Goal: Find specific fact: Find contact information

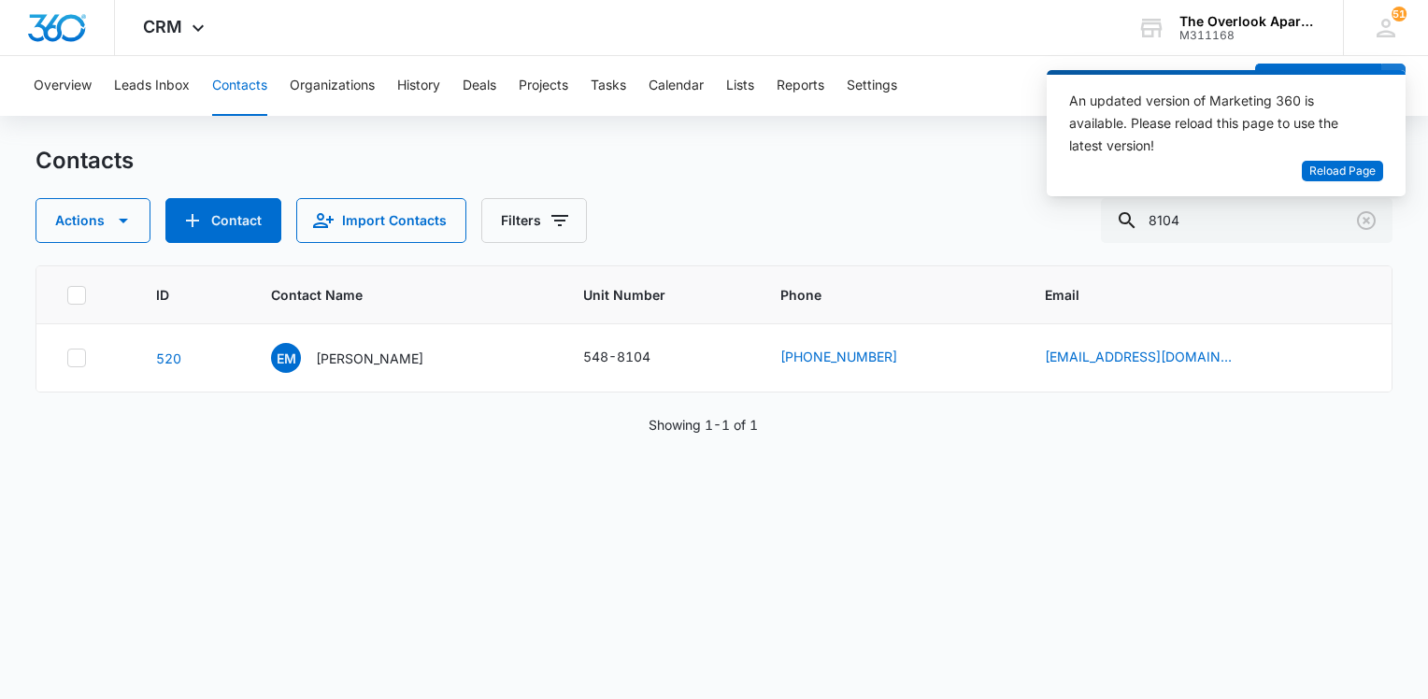
click at [242, 93] on button "Contacts" at bounding box center [239, 86] width 55 height 60
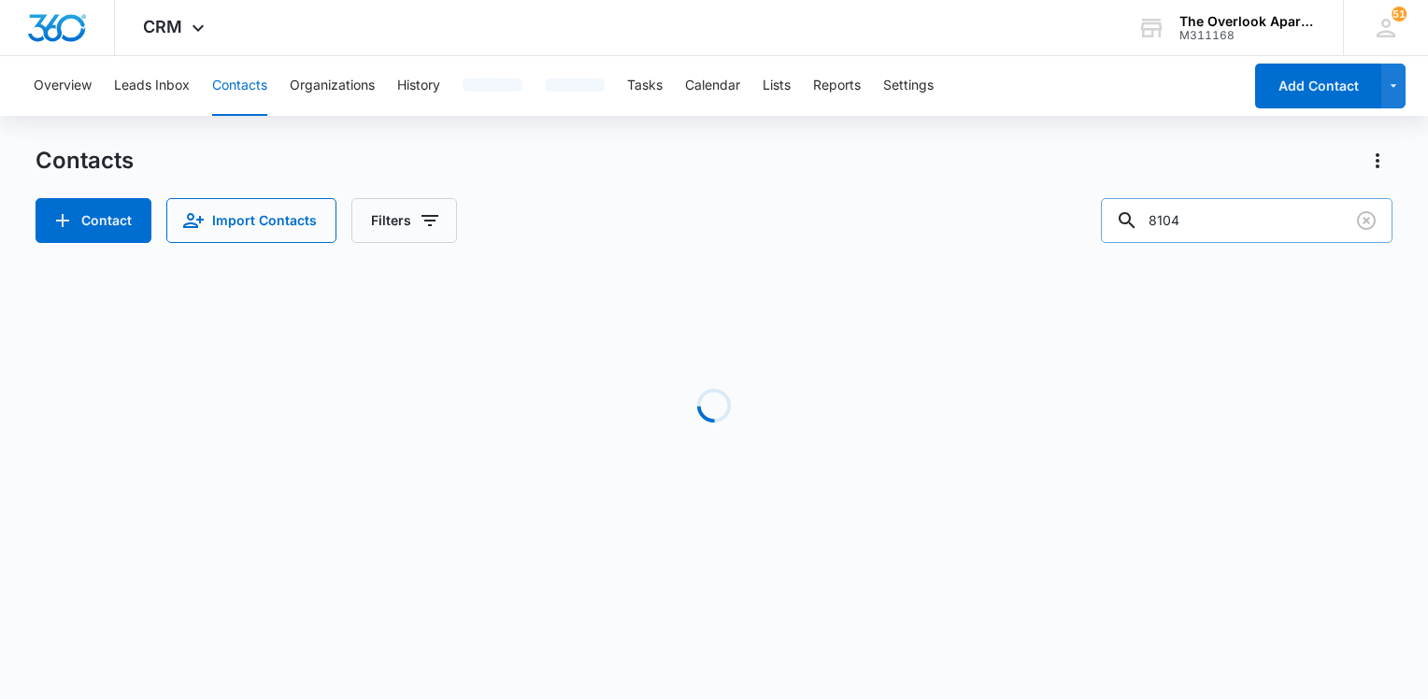
drag, startPoint x: 1146, startPoint y: 200, endPoint x: 1161, endPoint y: 211, distance: 18.7
click at [1142, 207] on div at bounding box center [1127, 220] width 30 height 45
click at [1178, 218] on input "8104" at bounding box center [1247, 220] width 292 height 45
click at [1246, 232] on input "8104" at bounding box center [1247, 220] width 292 height 45
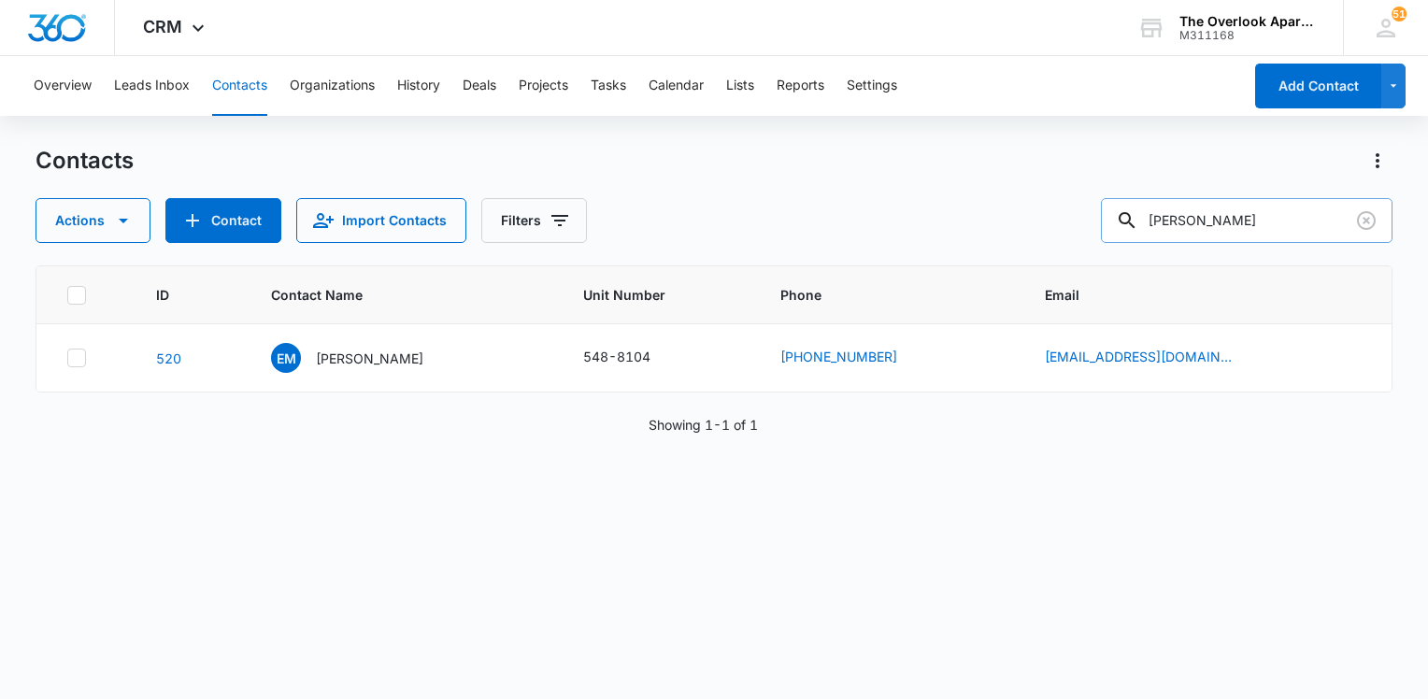
type input "[PERSON_NAME]"
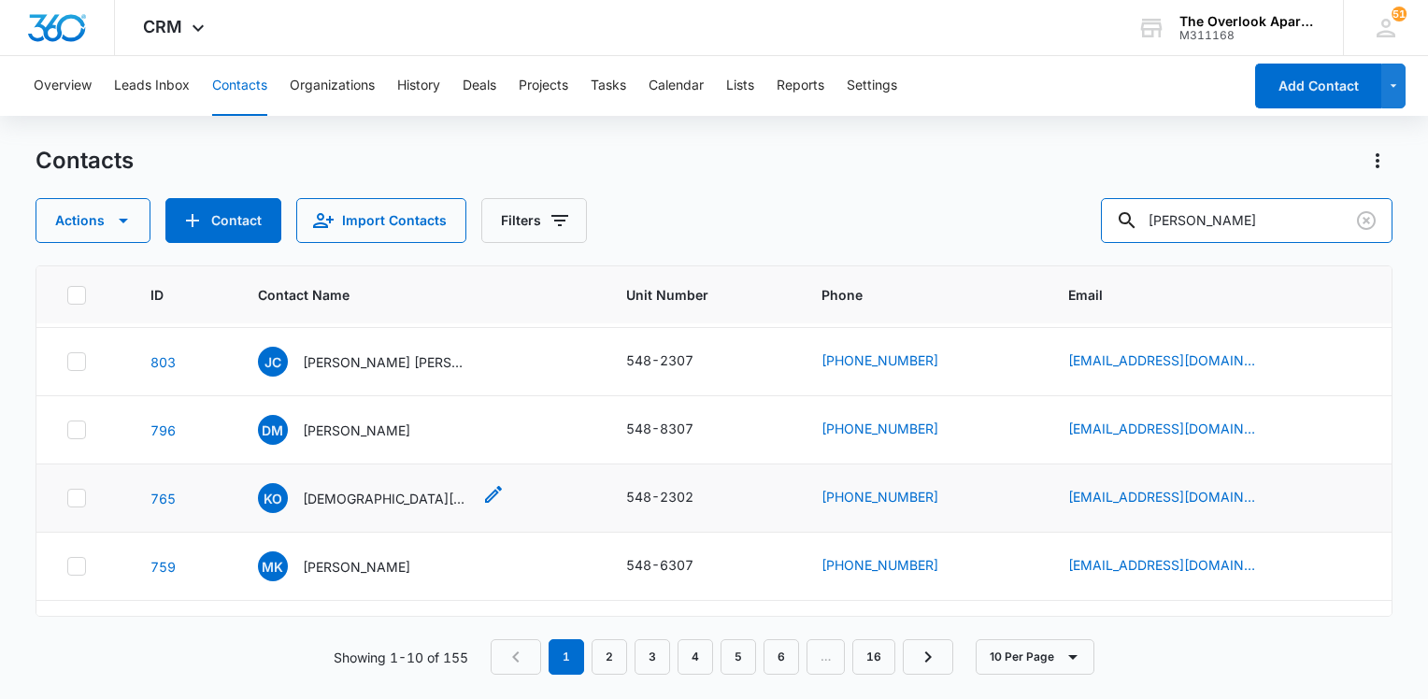
scroll to position [280, 0]
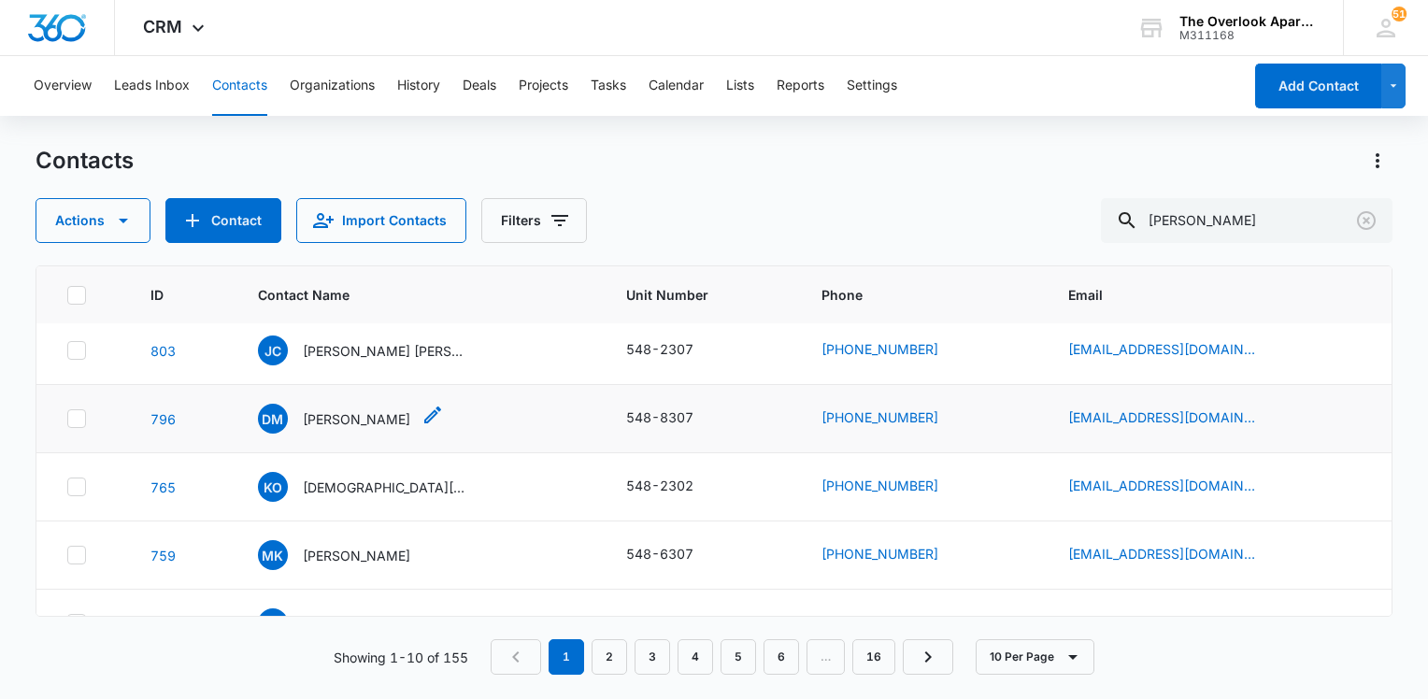
click at [310, 419] on p "[PERSON_NAME]" at bounding box center [356, 419] width 107 height 20
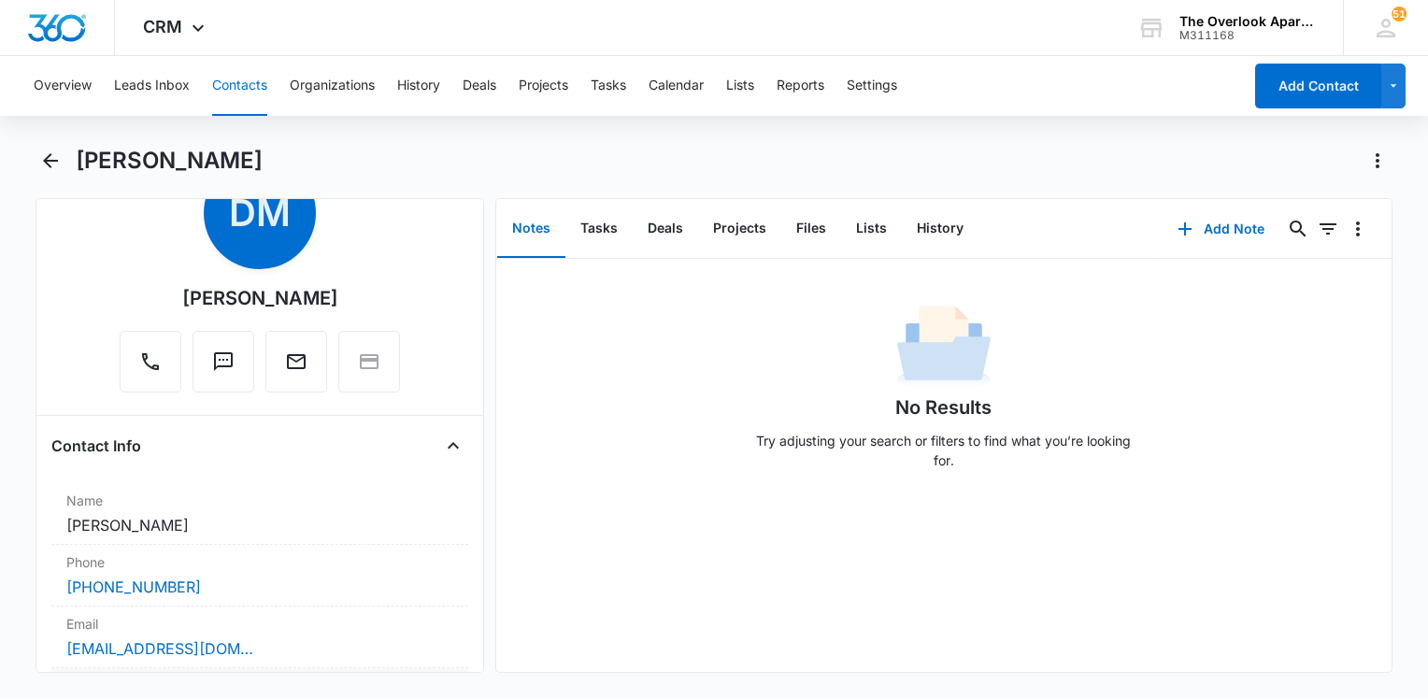
scroll to position [280, 0]
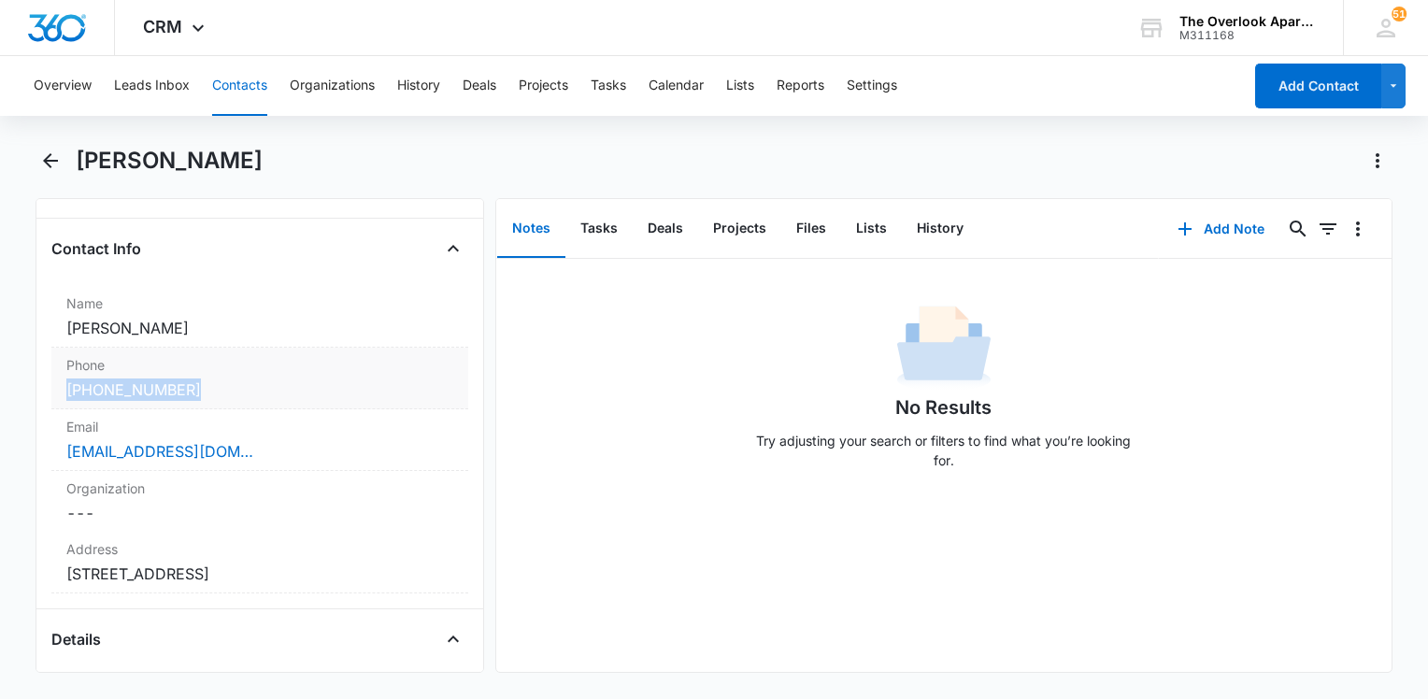
drag, startPoint x: 198, startPoint y: 392, endPoint x: 61, endPoint y: 383, distance: 137.6
click at [61, 383] on div "Phone Cancel Save Changes [PHONE_NUMBER]" at bounding box center [259, 379] width 417 height 62
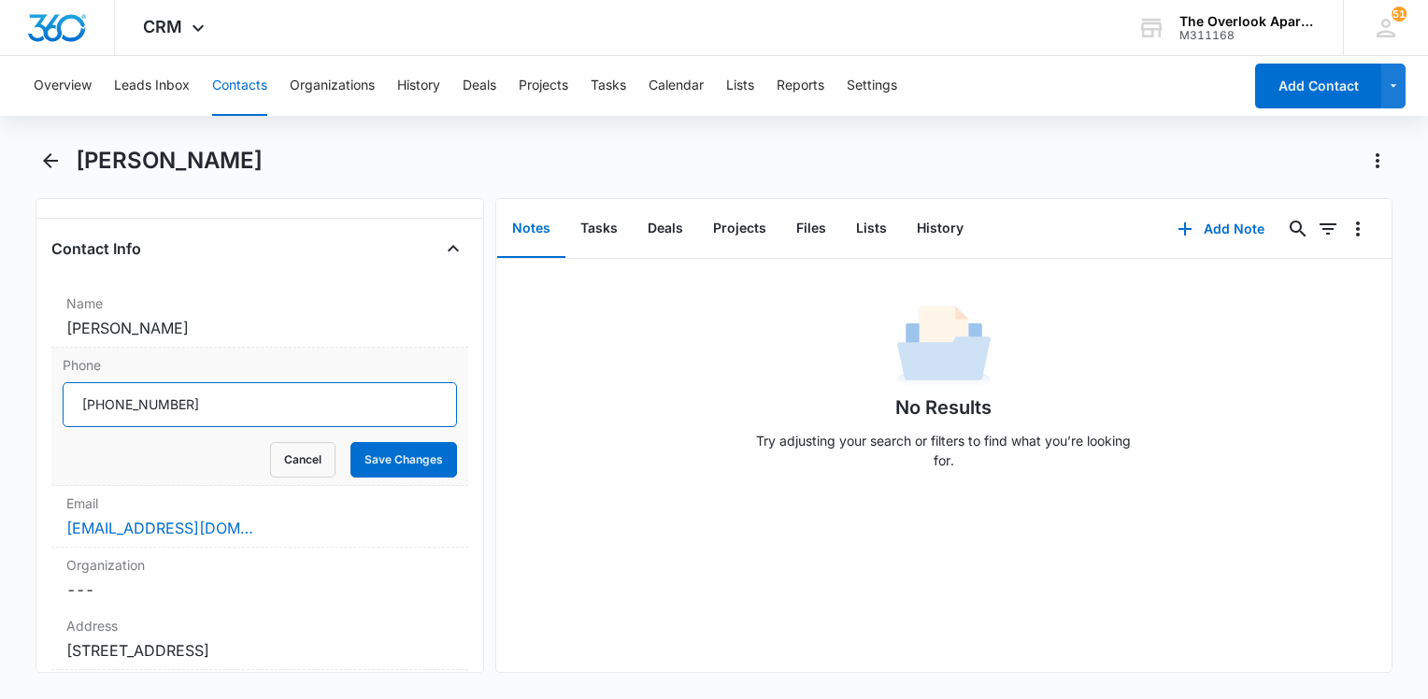
drag, startPoint x: 203, startPoint y: 400, endPoint x: 71, endPoint y: 402, distance: 131.8
click at [71, 402] on input "Phone" at bounding box center [260, 404] width 394 height 45
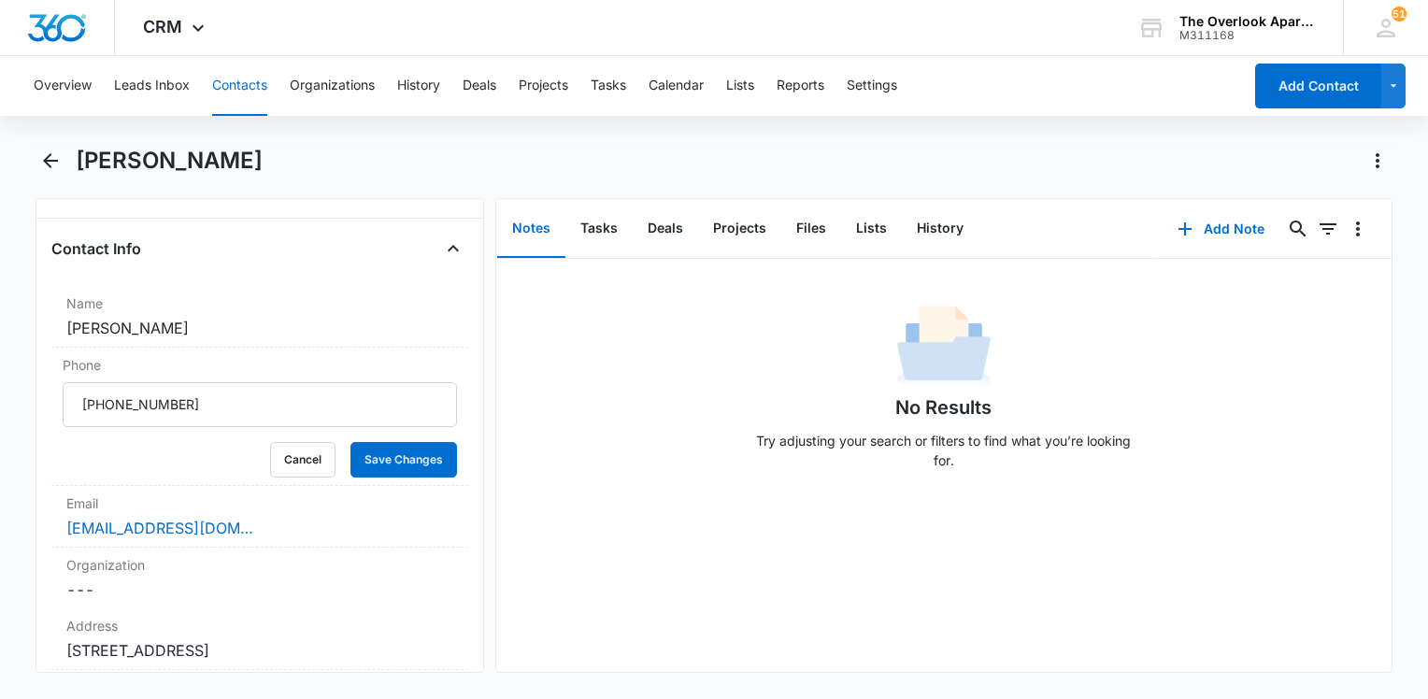
click at [960, 191] on div "Desirea Martinez" at bounding box center [714, 172] width 1357 height 52
